Goal: Check status: Check status

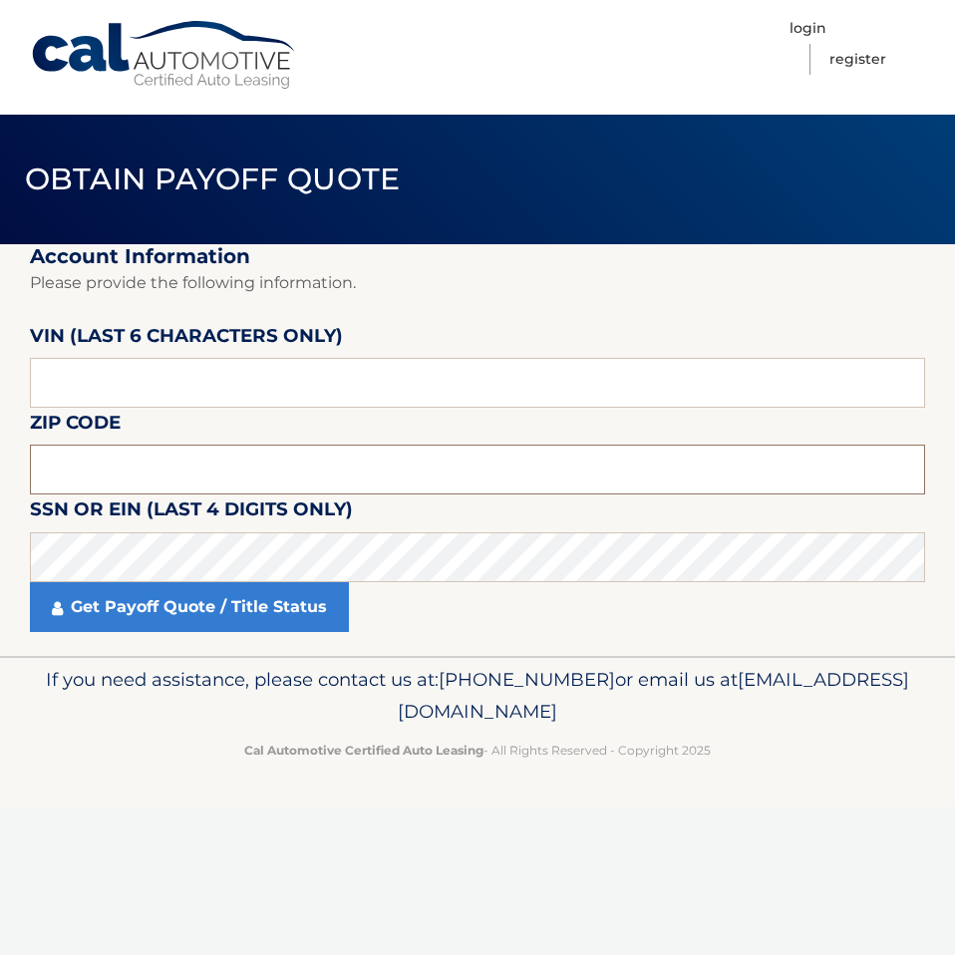
click at [265, 457] on input "text" at bounding box center [477, 470] width 895 height 50
type input "11757"
click at [292, 389] on input "text" at bounding box center [477, 383] width 895 height 50
click at [333, 384] on input "text" at bounding box center [477, 383] width 895 height 50
paste input "715072"
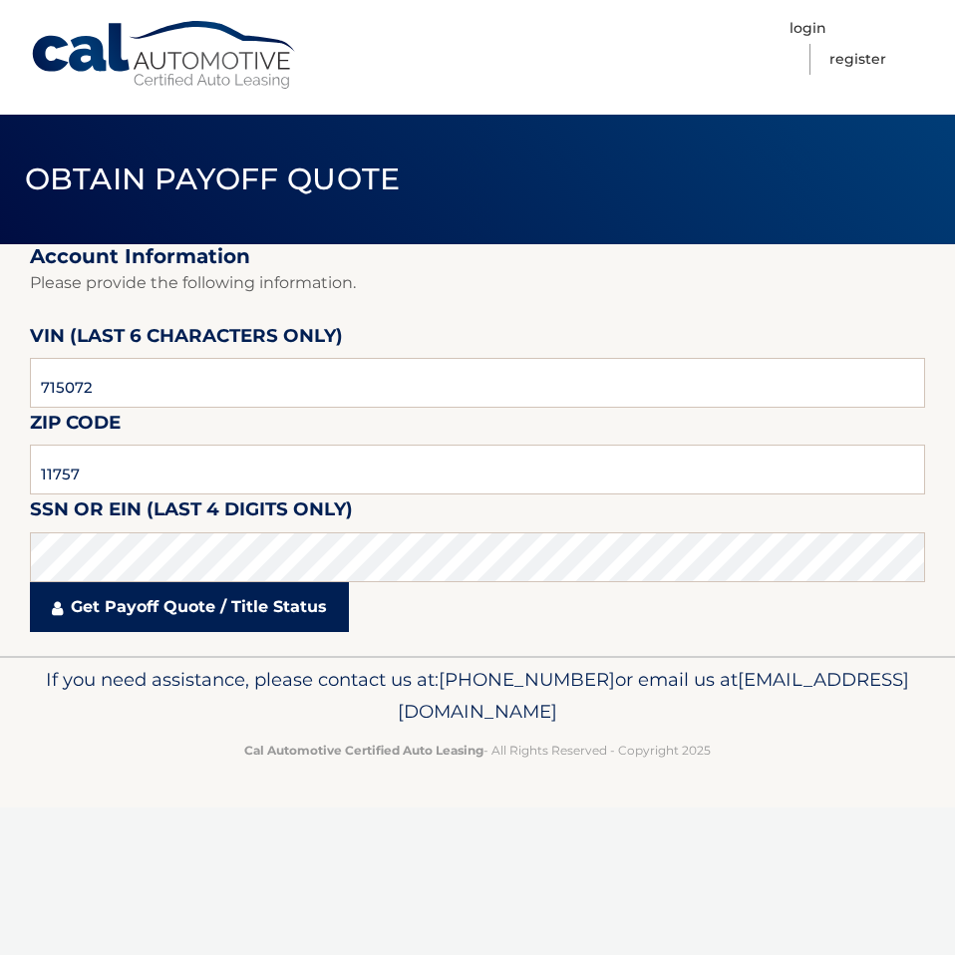
click at [299, 599] on link "Get Payoff Quote / Title Status" at bounding box center [189, 607] width 319 height 50
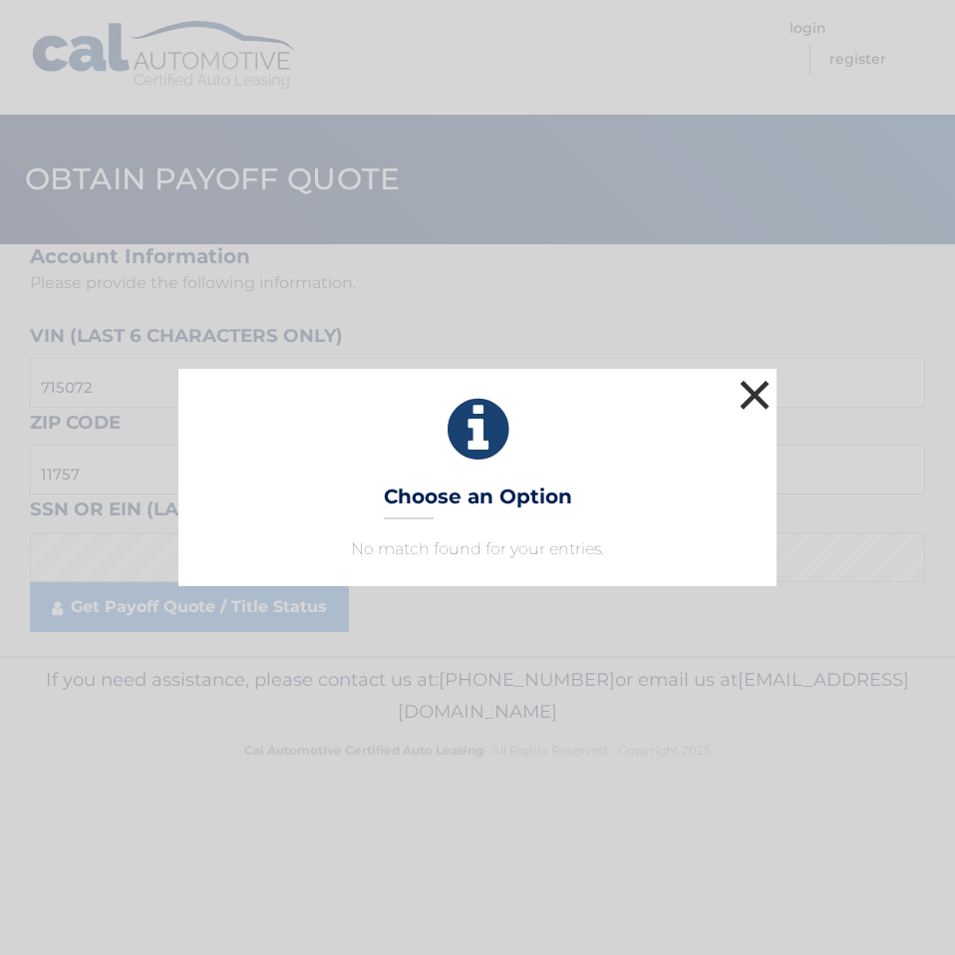
click at [752, 396] on button "×" at bounding box center [755, 395] width 40 height 40
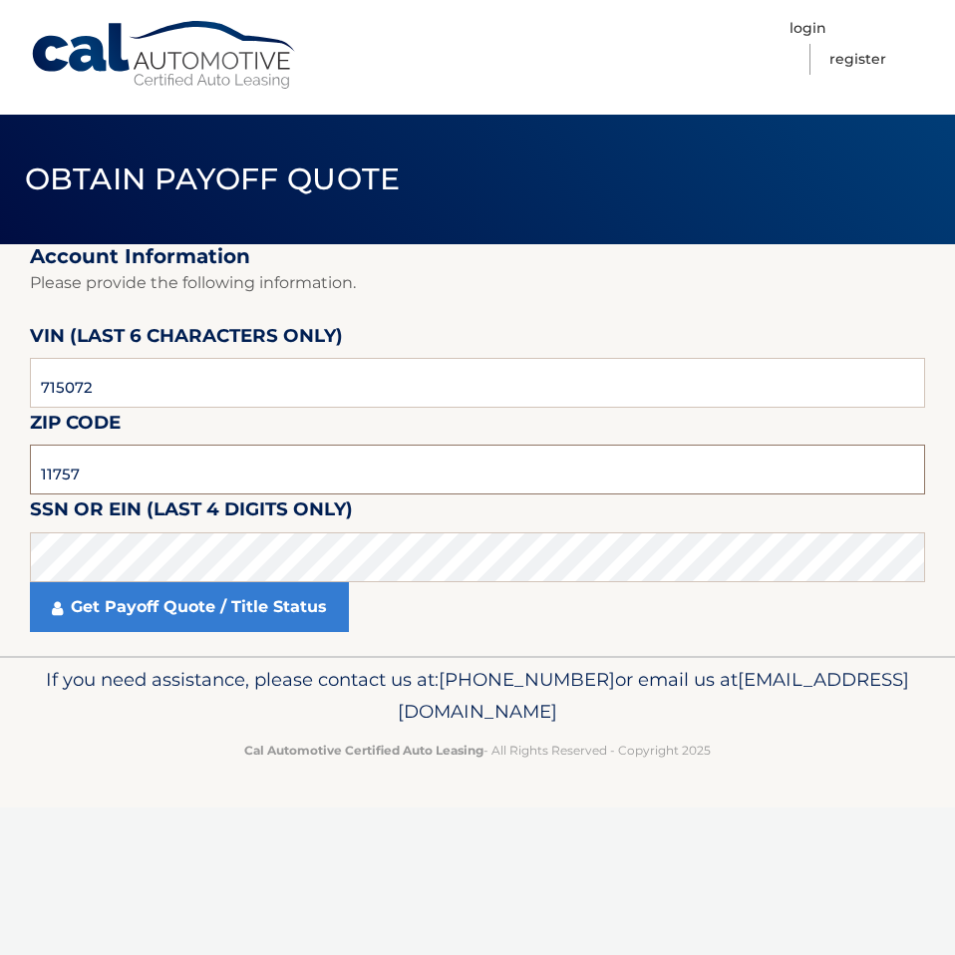
click at [150, 476] on input "11757" at bounding box center [477, 470] width 895 height 50
click at [161, 380] on input "715072" at bounding box center [477, 383] width 895 height 50
click at [132, 437] on fieldset "Account Information Please provide the following information. VIN (last 6 chara…" at bounding box center [477, 450] width 895 height 412
click at [140, 462] on input "11757" at bounding box center [477, 470] width 895 height 50
click at [140, 463] on input "11757" at bounding box center [477, 470] width 895 height 50
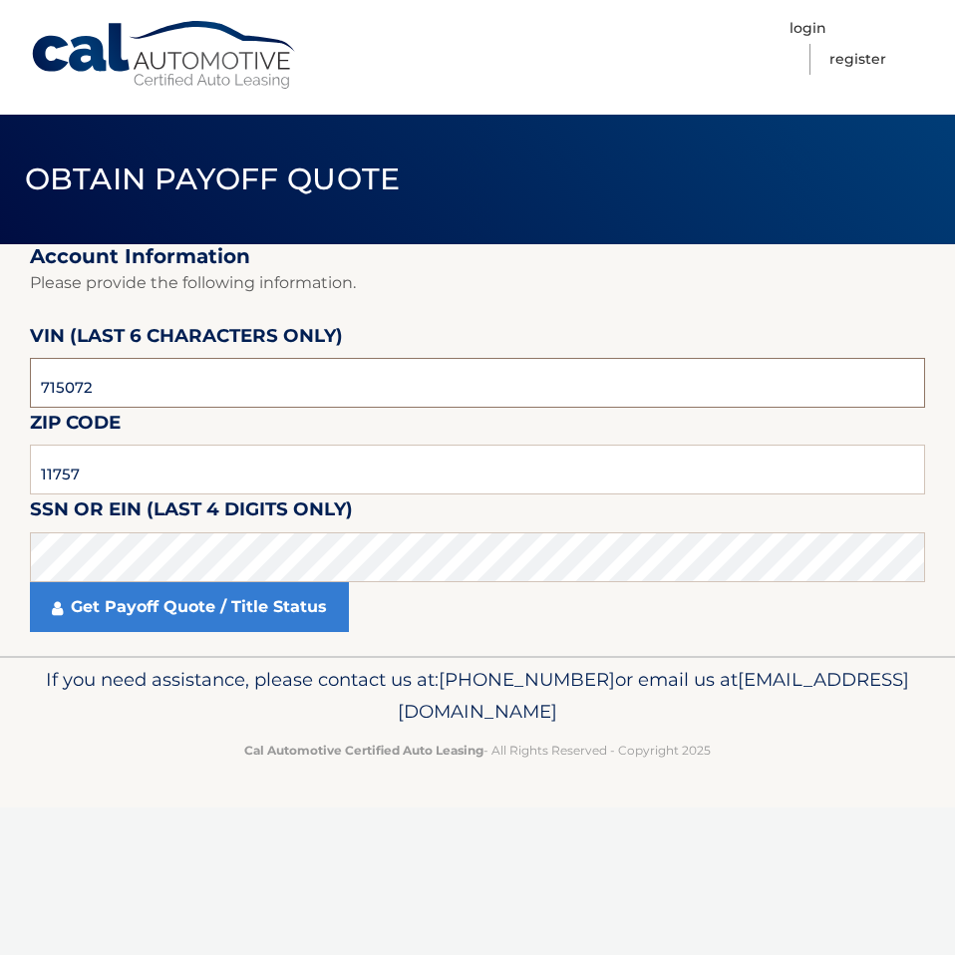
click at [221, 379] on input "715072" at bounding box center [477, 383] width 895 height 50
click at [183, 393] on input "715072" at bounding box center [477, 383] width 895 height 50
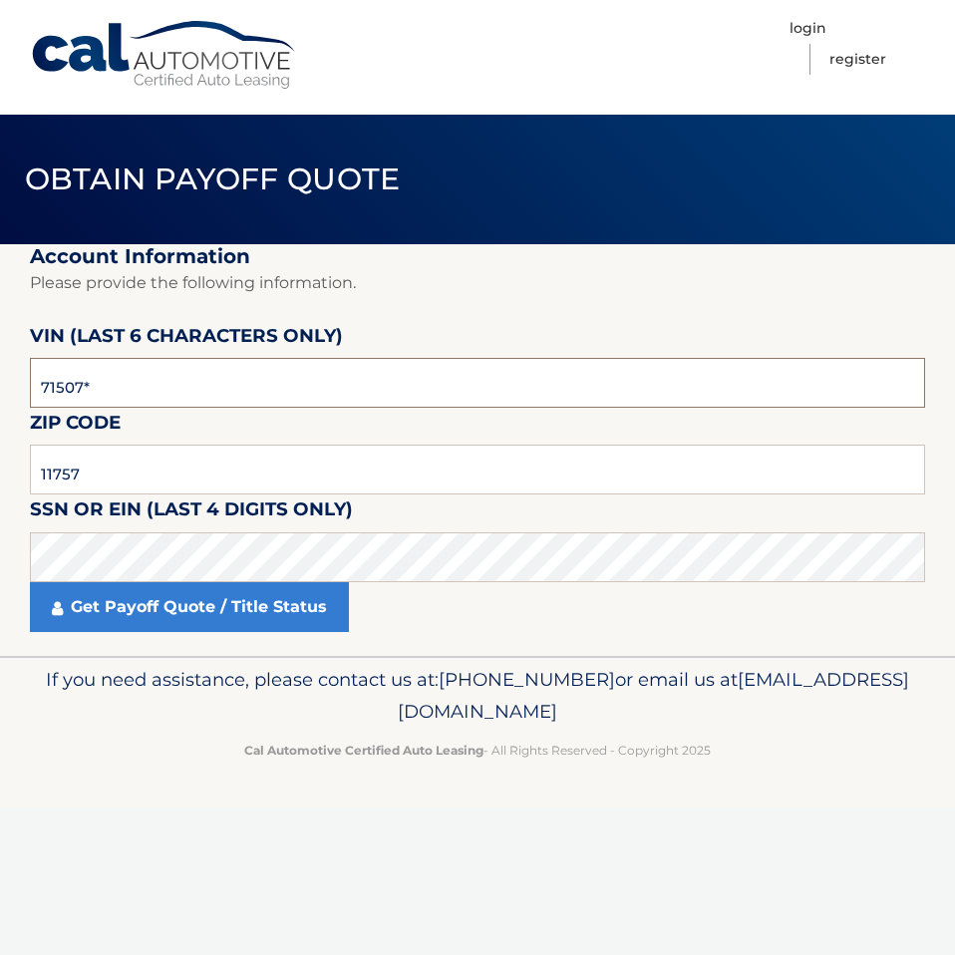
type input "715072"
click at [405, 650] on fieldset "Account Information Please provide the following information. VIN (last 6 chara…" at bounding box center [477, 450] width 895 height 412
click at [353, 623] on div "Get Payoff Quote / Title Status" at bounding box center [477, 607] width 895 height 50
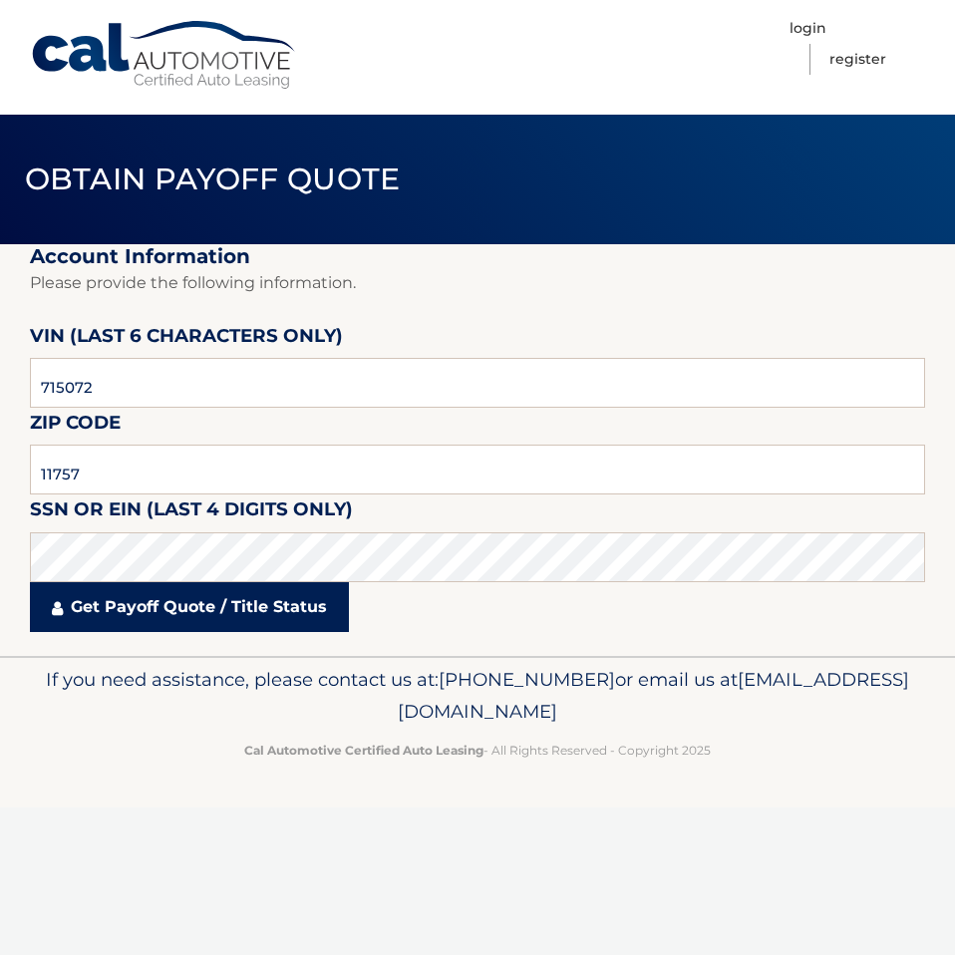
click at [281, 613] on link "Get Payoff Quote / Title Status" at bounding box center [189, 607] width 319 height 50
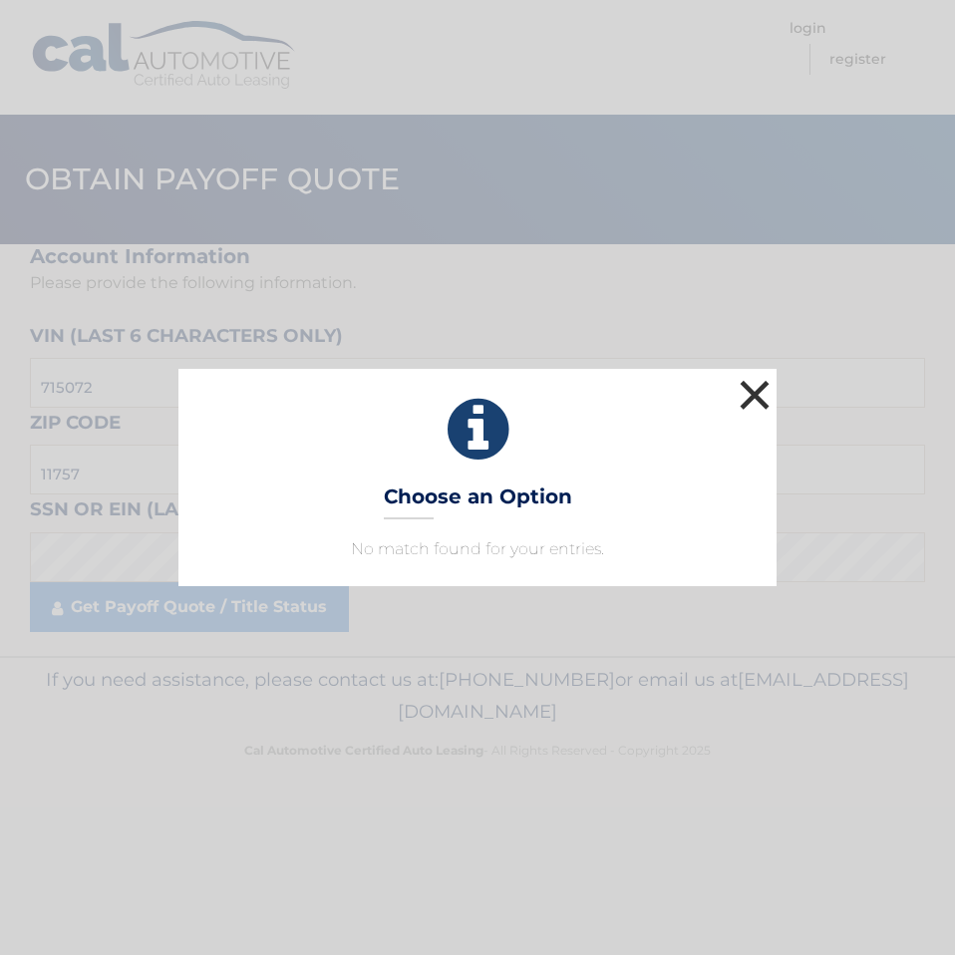
click at [751, 388] on button "×" at bounding box center [755, 395] width 40 height 40
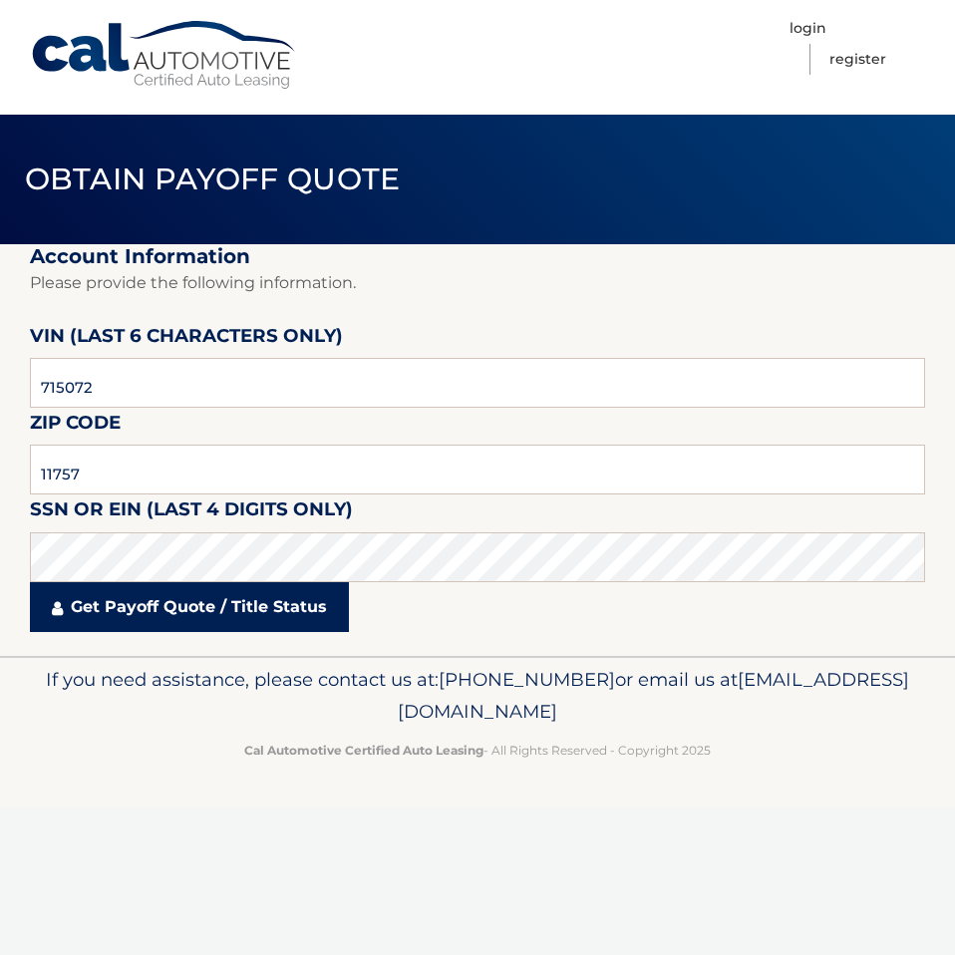
click at [180, 606] on link "Get Payoff Quote / Title Status" at bounding box center [189, 607] width 319 height 50
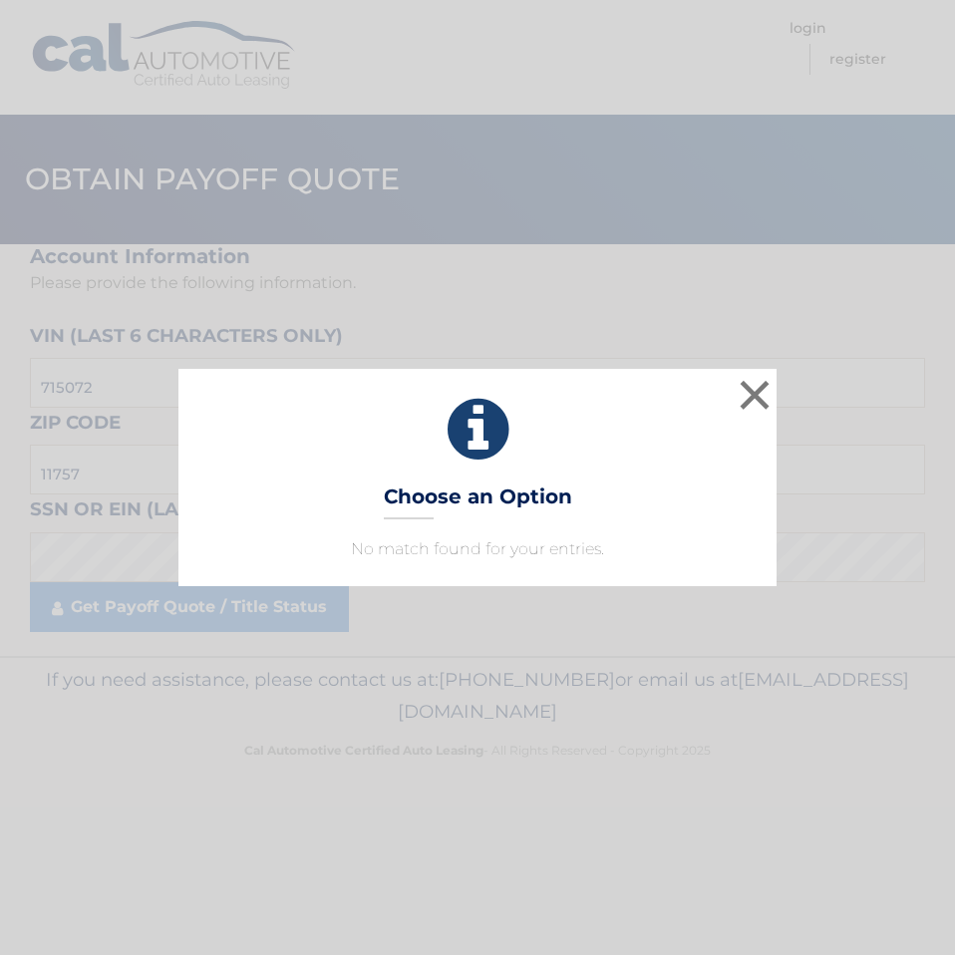
click at [495, 496] on h3 "Choose an Option" at bounding box center [478, 502] width 188 height 35
click at [748, 389] on button "×" at bounding box center [755, 395] width 40 height 40
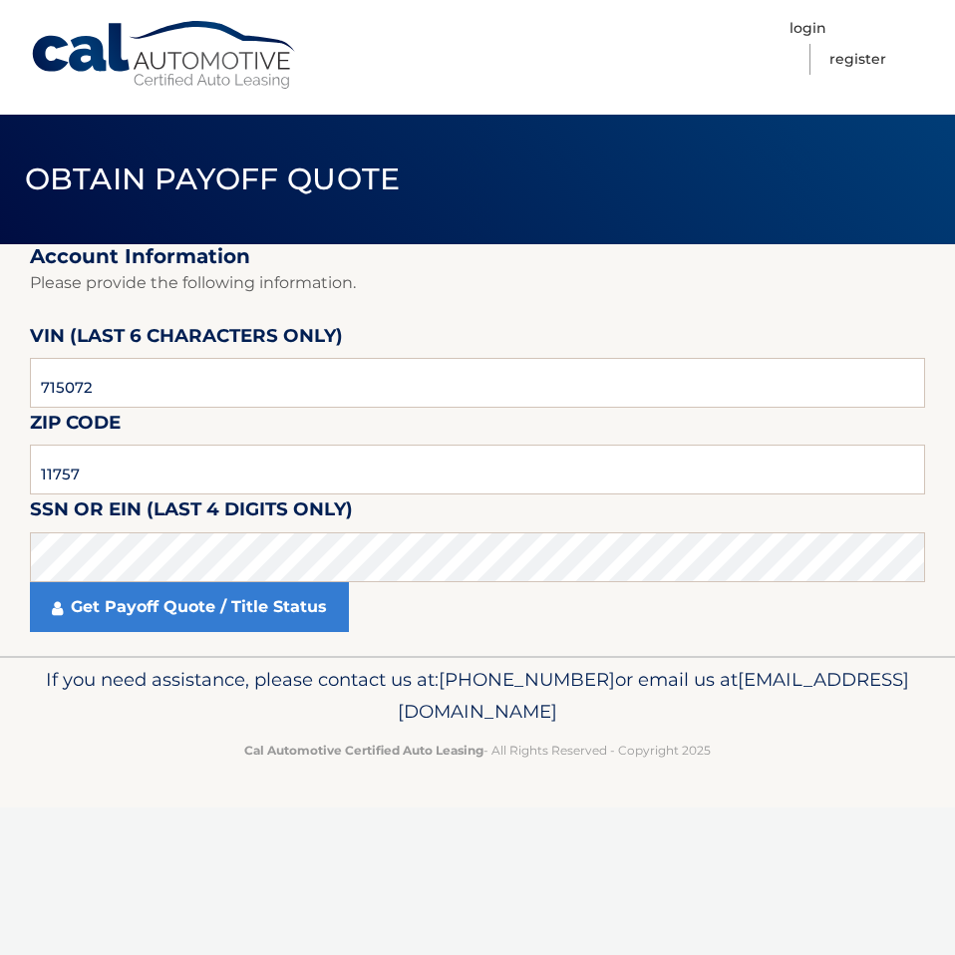
click at [89, 62] on link "Cal Automotive" at bounding box center [164, 55] width 269 height 71
click at [229, 376] on input "text" at bounding box center [477, 383] width 895 height 50
click at [143, 486] on input "text" at bounding box center [477, 470] width 895 height 50
type input "11757"
click at [174, 385] on input "text" at bounding box center [477, 383] width 895 height 50
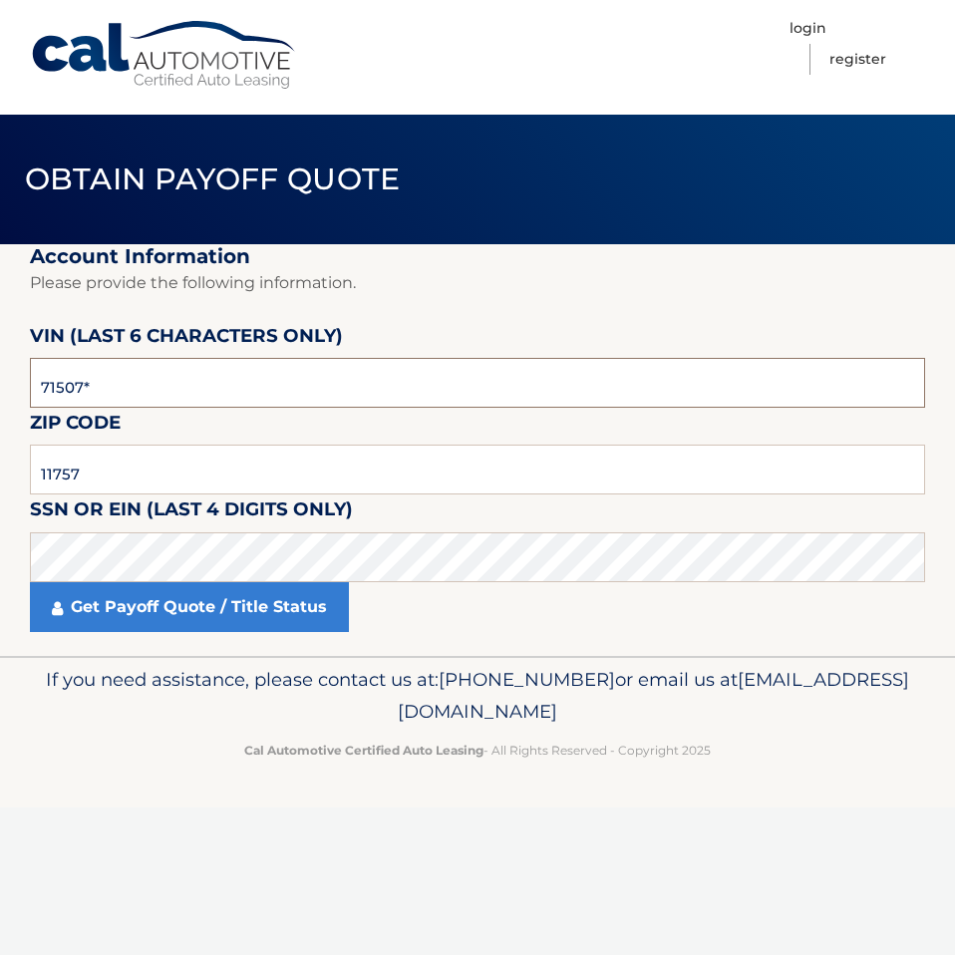
type input "715072"
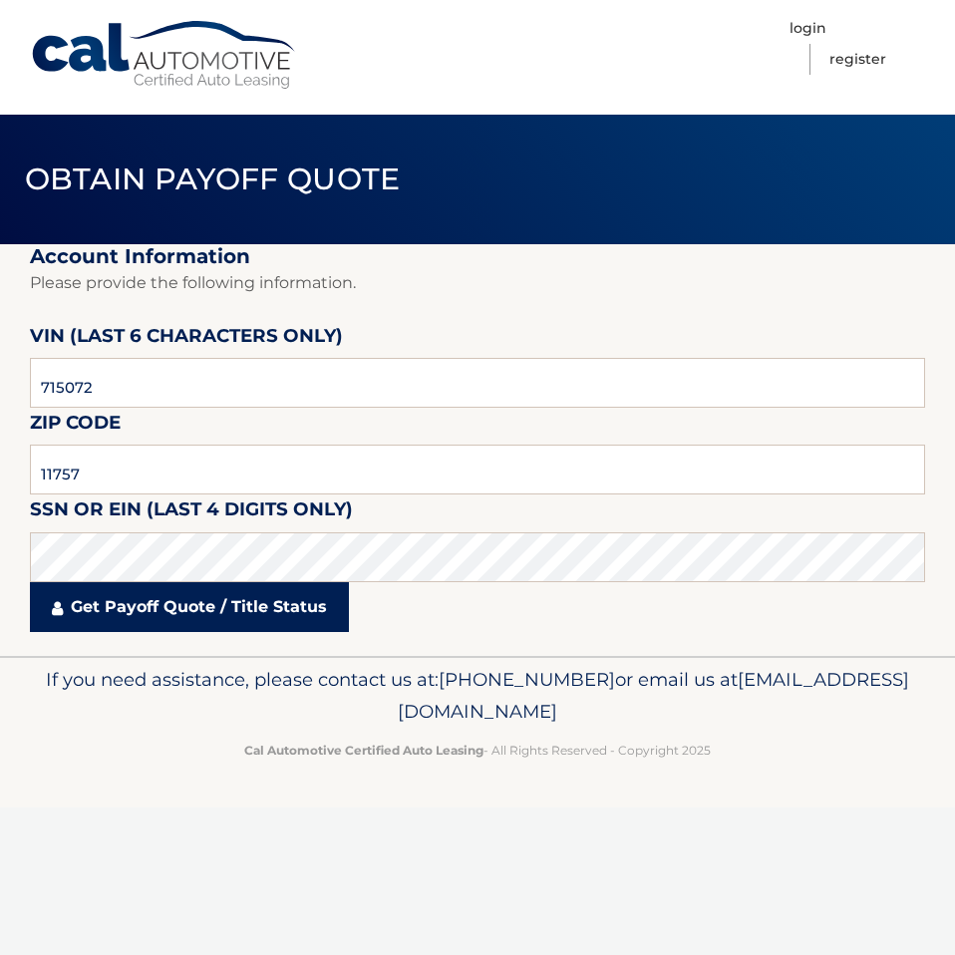
click at [204, 614] on link "Get Payoff Quote / Title Status" at bounding box center [189, 607] width 319 height 50
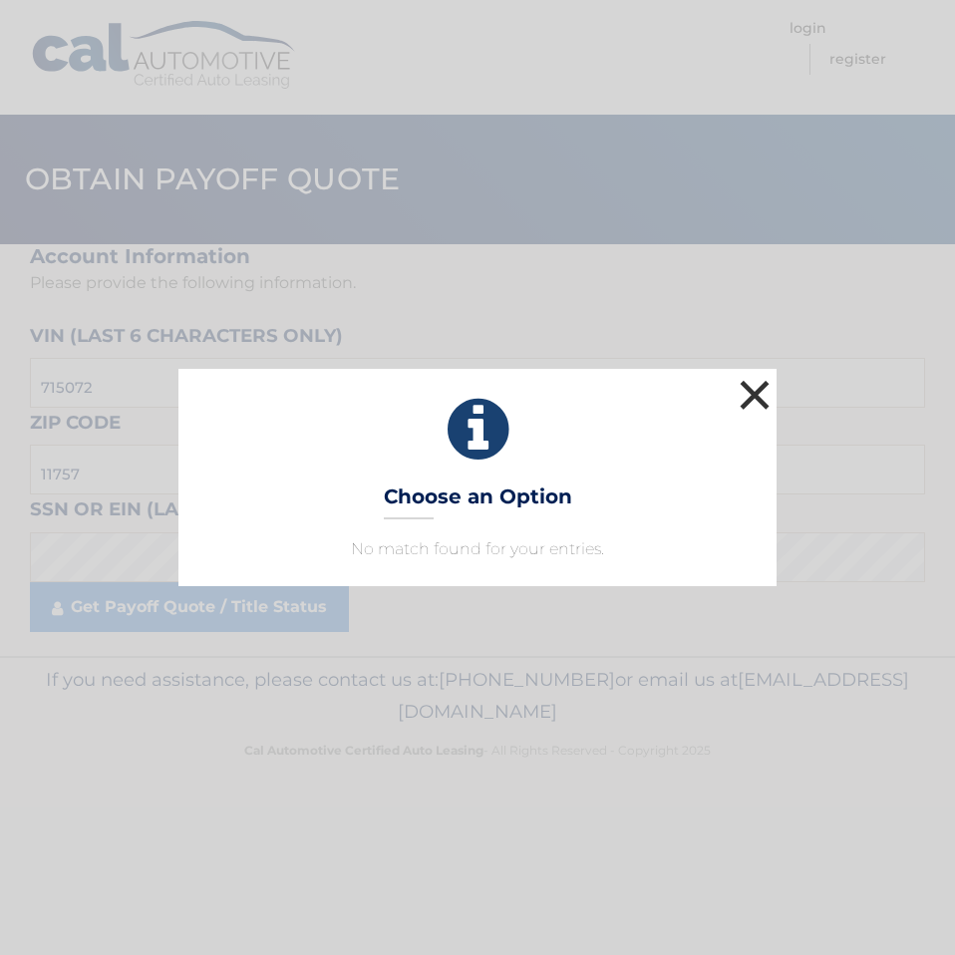
click at [763, 394] on button "×" at bounding box center [755, 395] width 40 height 40
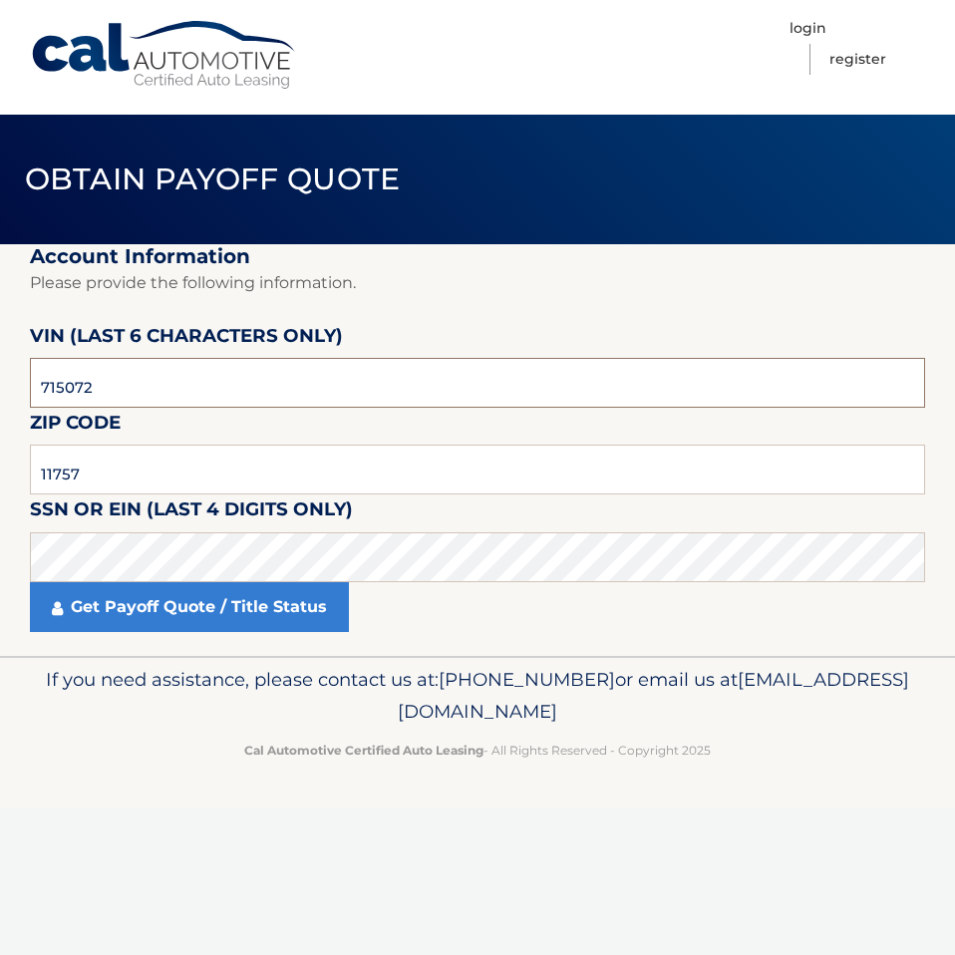
click at [46, 384] on input "715072" at bounding box center [477, 383] width 895 height 50
click at [235, 458] on input "11757" at bounding box center [477, 470] width 895 height 50
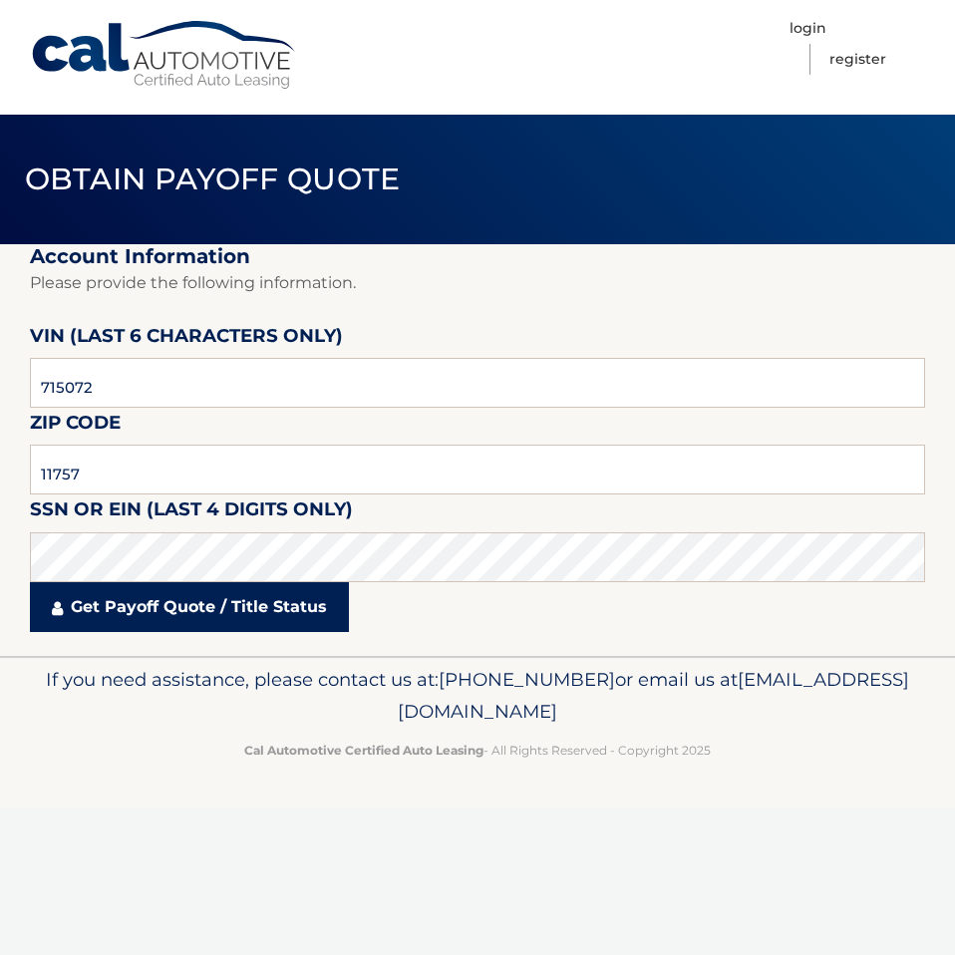
click at [160, 586] on link "Get Payoff Quote / Title Status" at bounding box center [189, 607] width 319 height 50
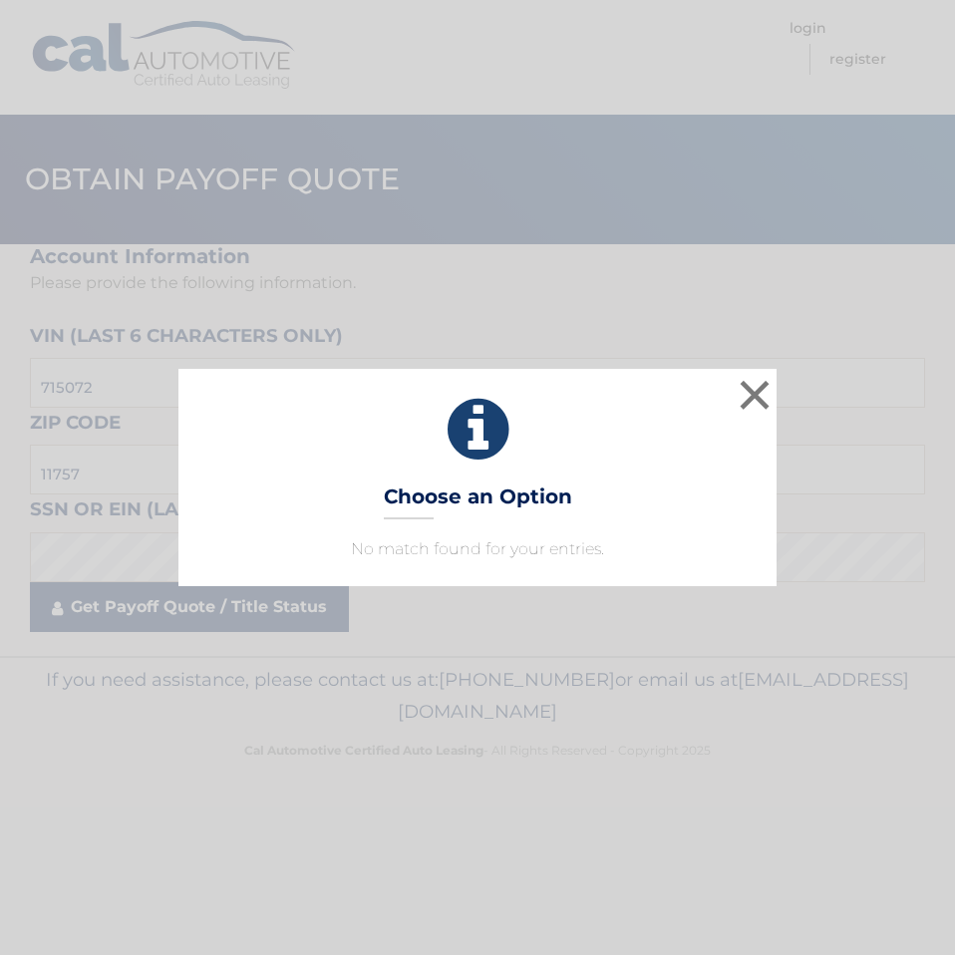
click at [174, 570] on div "× Choose an Option No match found for your entries. This is what you see on sec…" at bounding box center [477, 477] width 939 height 217
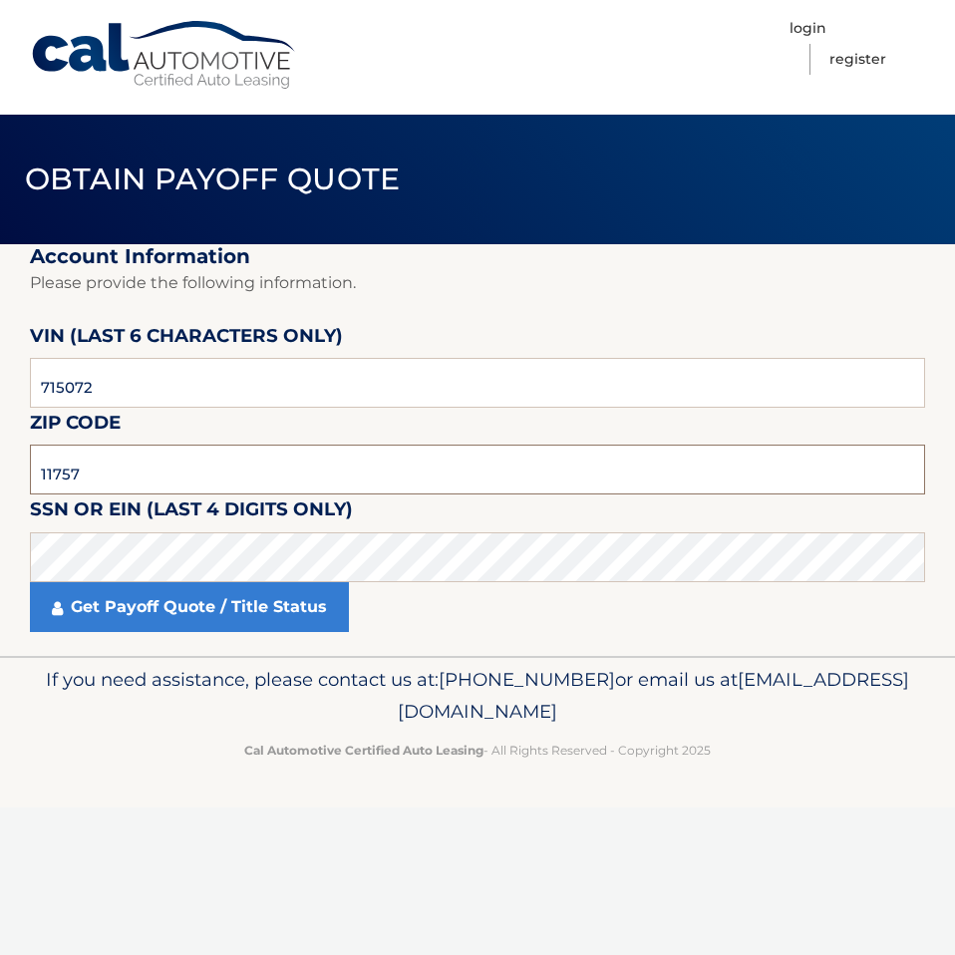
click at [164, 457] on input "11757" at bounding box center [477, 470] width 895 height 50
click at [214, 371] on input "715072" at bounding box center [477, 383] width 895 height 50
click at [209, 206] on header "Obtain Payoff Quote" at bounding box center [477, 180] width 955 height 130
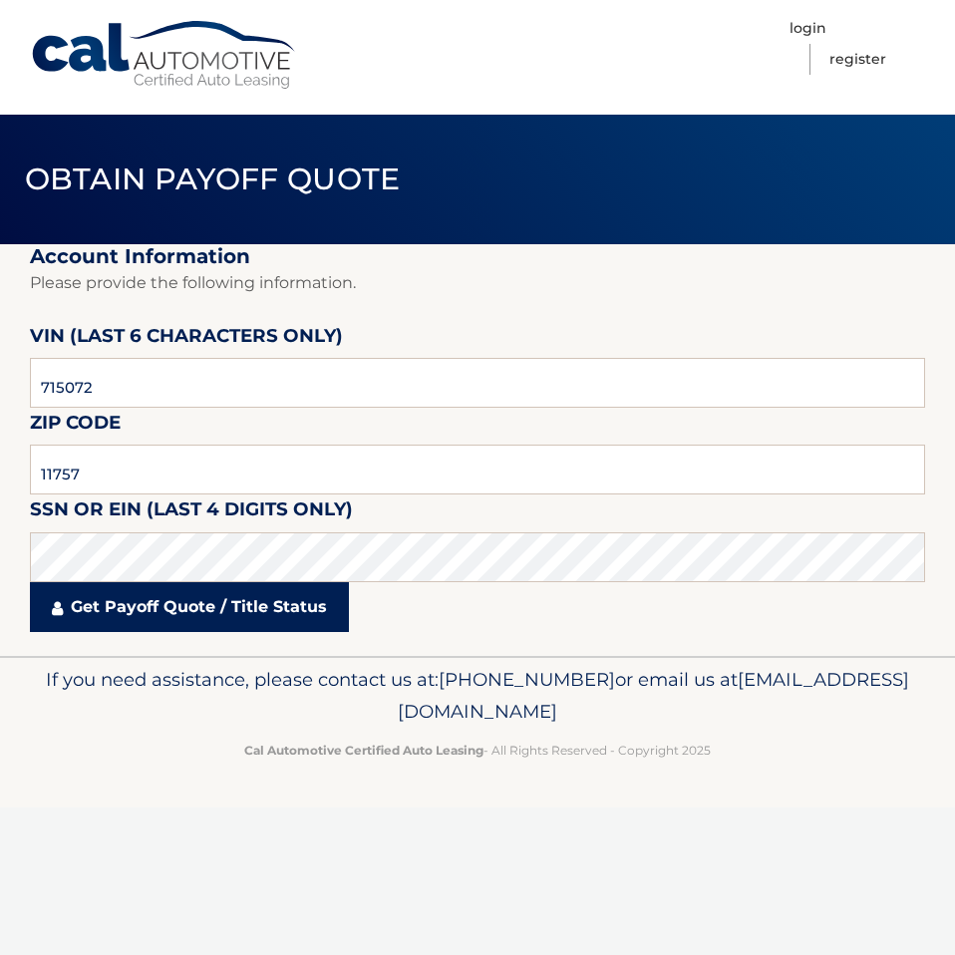
click at [303, 619] on link "Get Payoff Quote / Title Status" at bounding box center [189, 607] width 319 height 50
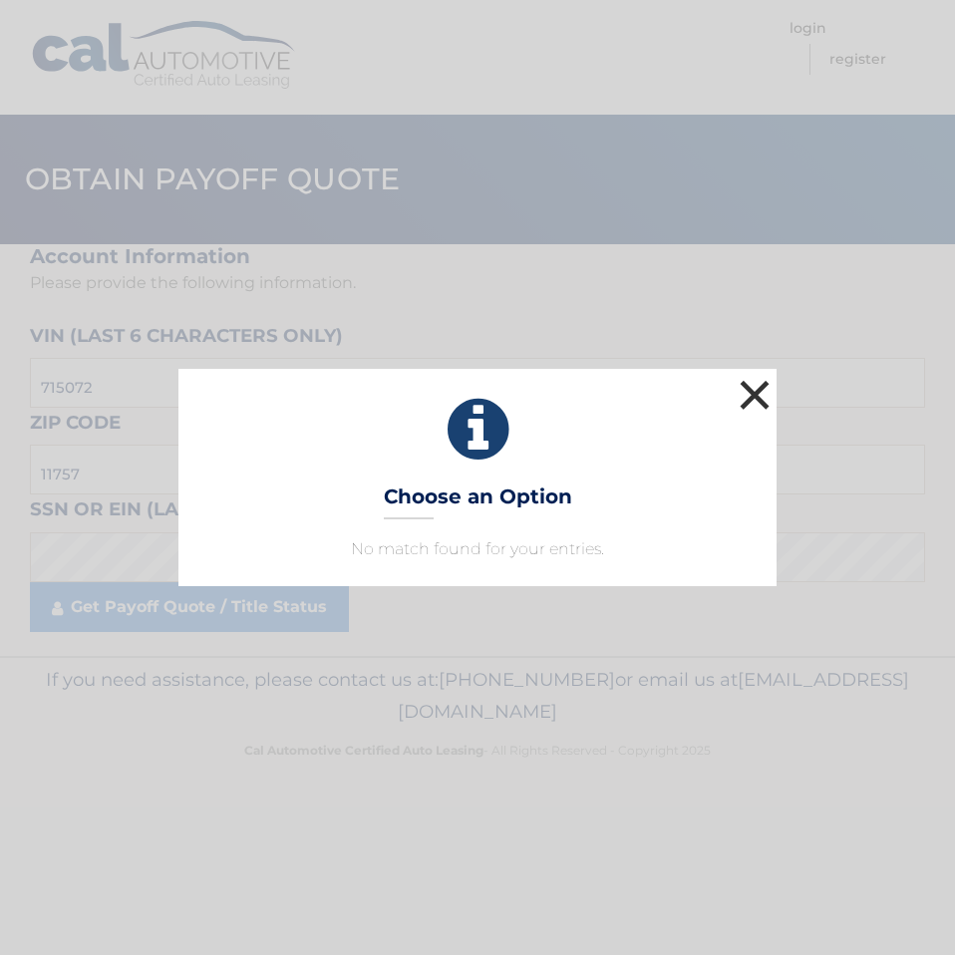
click at [760, 394] on button "×" at bounding box center [755, 395] width 40 height 40
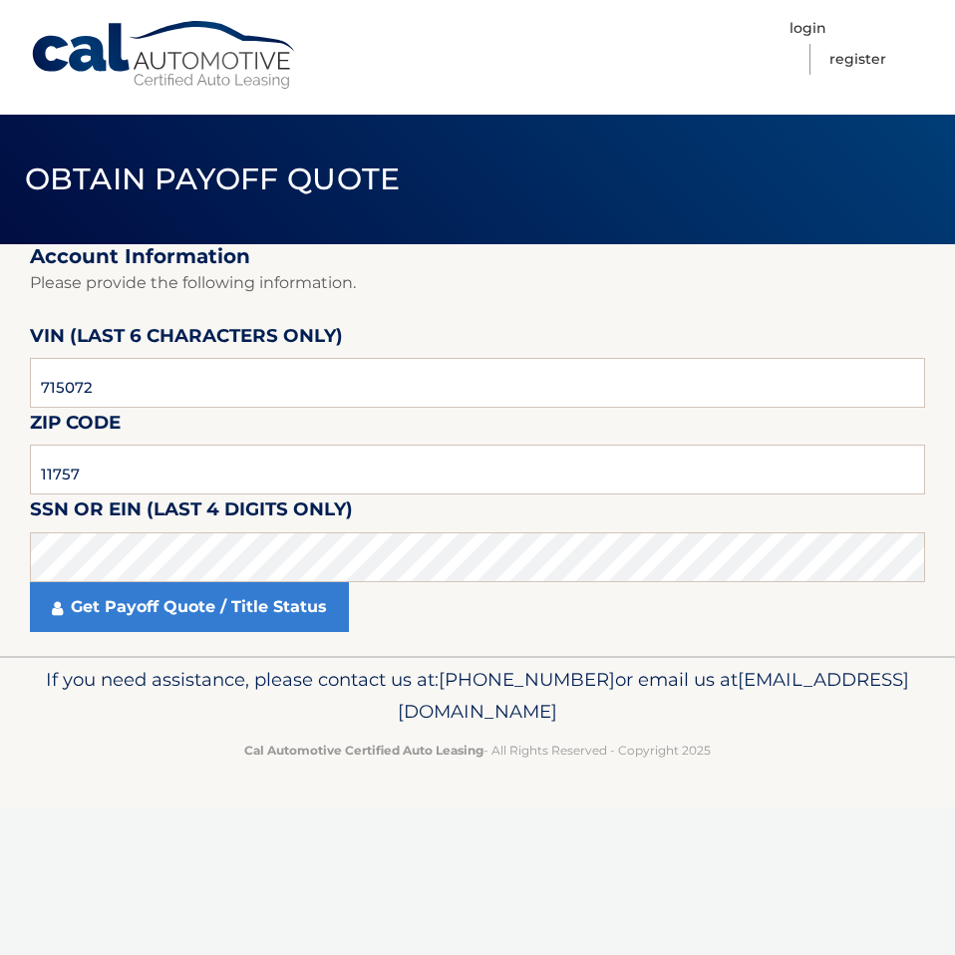
click at [163, 48] on link "Cal Automotive" at bounding box center [164, 55] width 269 height 71
